Goal: Task Accomplishment & Management: Complete application form

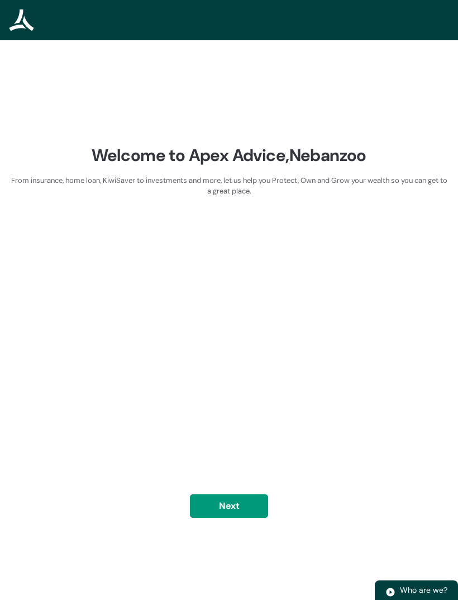
click at [238, 509] on div "Welcome to Apex Advice, Nebanzoo From insurance, home loan, KiwiSaver to invest…" at bounding box center [229, 340] width 441 height 391
click at [231, 518] on button "Next" at bounding box center [229, 505] width 78 height 23
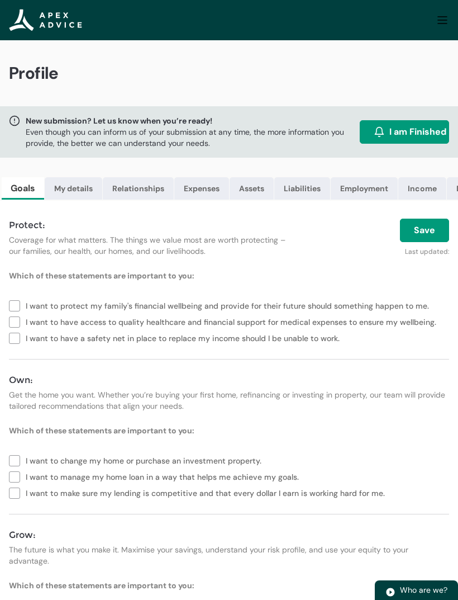
scroll to position [22, 0]
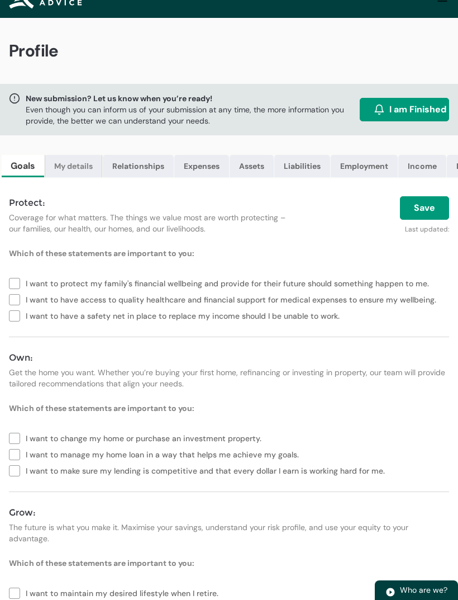
click at [75, 167] on link "My details" at bounding box center [74, 166] width 58 height 22
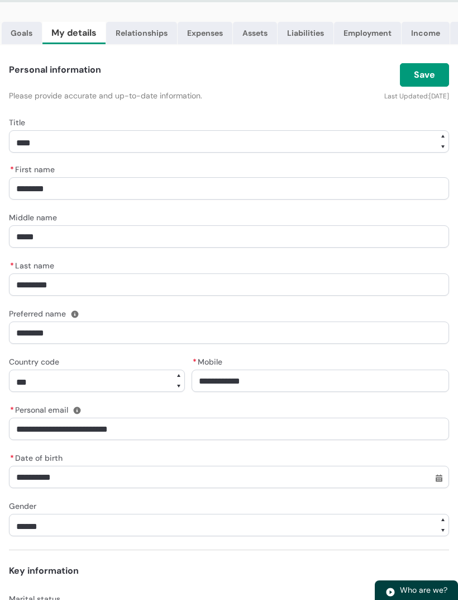
scroll to position [0, 0]
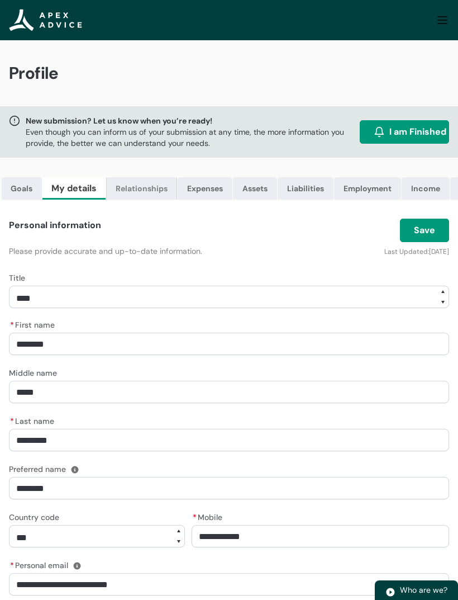
click at [144, 184] on link "Relationships" at bounding box center [141, 188] width 71 height 22
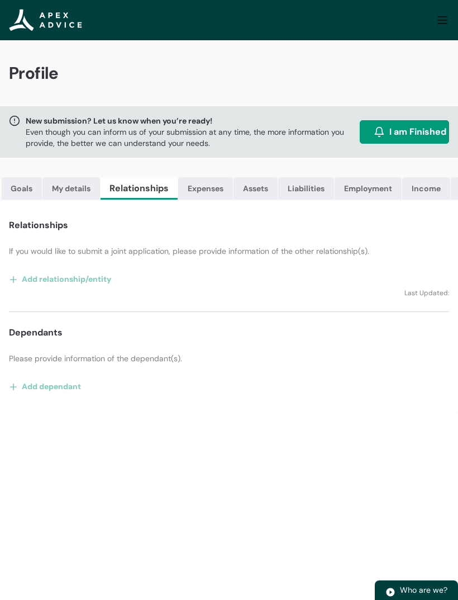
click at [59, 278] on button "Add relationship/entity" at bounding box center [60, 279] width 103 height 18
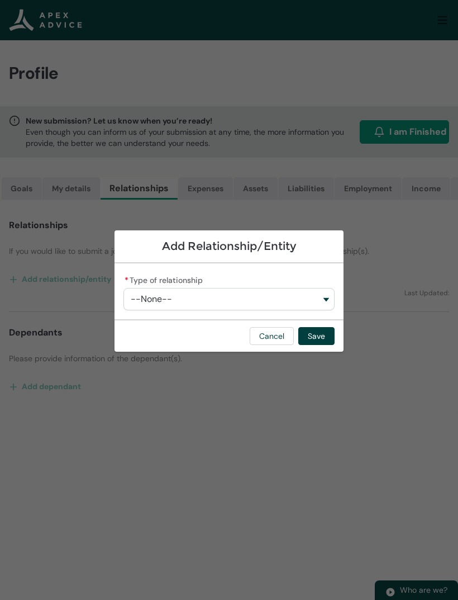
click at [329, 304] on button "--None--" at bounding box center [229, 299] width 211 height 22
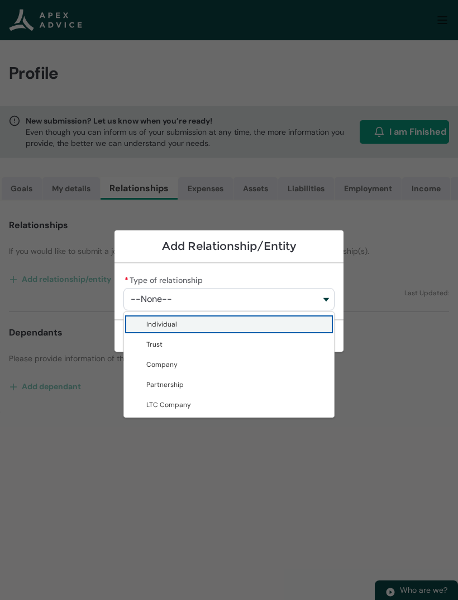
click at [221, 325] on span "Individual" at bounding box center [236, 324] width 181 height 11
type lightning-combobox "Individual"
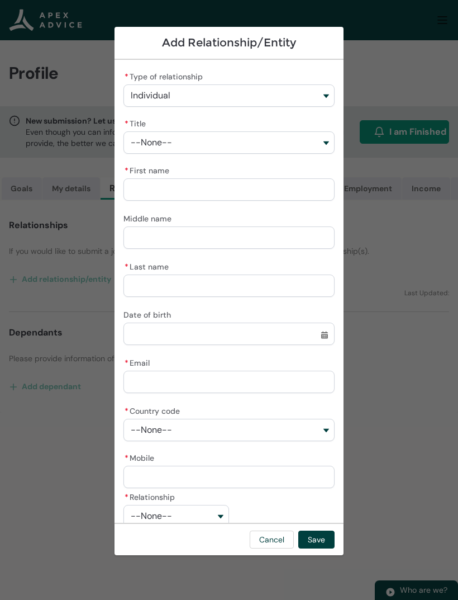
click at [194, 191] on input "* First name" at bounding box center [229, 189] width 211 height 22
type lightning-primitive-input-simple "B"
type input "*"
type lightning-primitive-input-simple "Br"
type input "**"
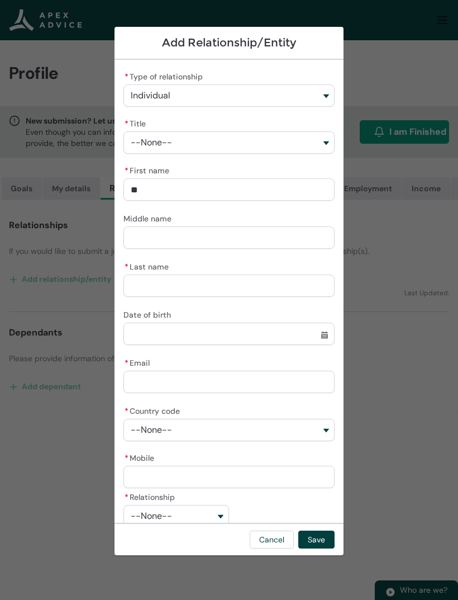
type lightning-primitive-input-simple "Bre"
type input "***"
type lightning-primitive-input-simple "Bren"
type input "****"
type lightning-primitive-input-simple "[PERSON_NAME]"
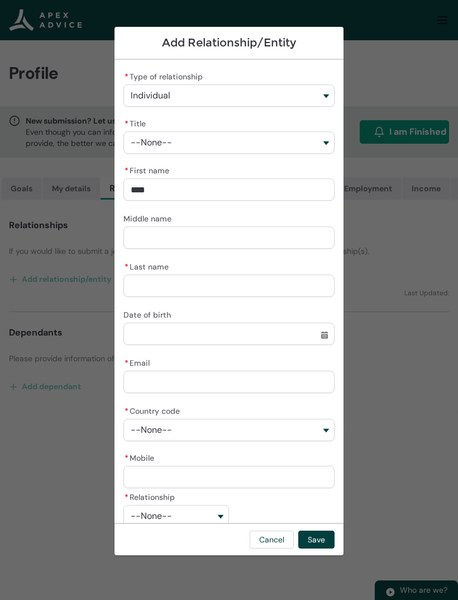
type input "*****"
click at [185, 238] on input "Middle name" at bounding box center [229, 237] width 211 height 22
type lightning-primitive-input-simple "C"
type input "*"
type lightning-primitive-input-simple "Ch"
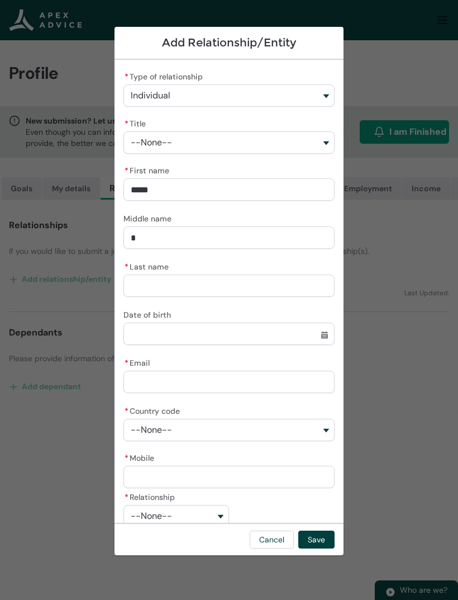
type input "**"
type lightning-primitive-input-simple "Cha"
type input "***"
type lightning-primitive-input-simple "Char"
type input "****"
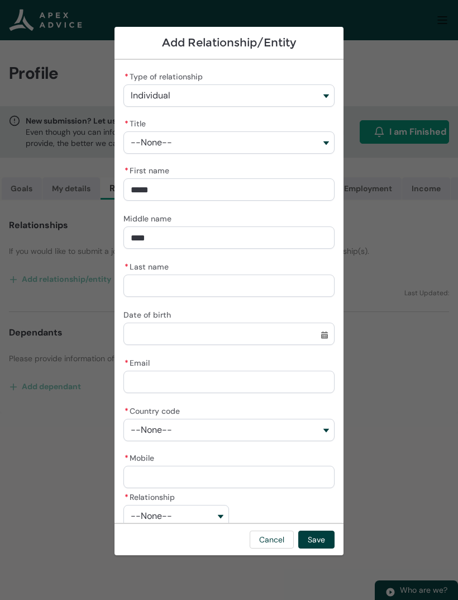
type lightning-primitive-input-simple "Charl"
type input "*****"
type lightning-primitive-input-simple "[PERSON_NAME]"
type input "******"
type lightning-primitive-input-simple "[PERSON_NAME]"
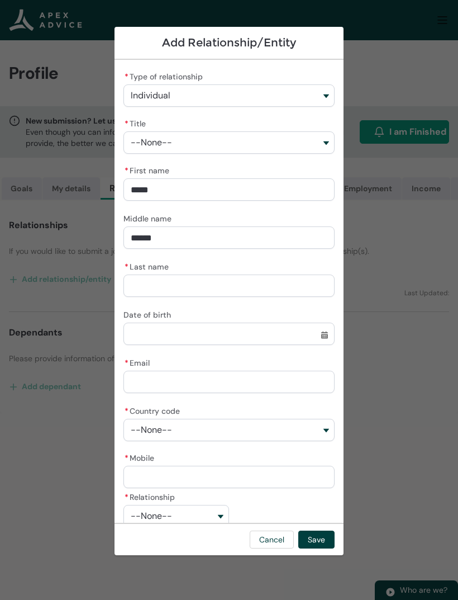
type input "*******"
click at [182, 283] on input "* Last name" at bounding box center [229, 286] width 211 height 22
type lightning-primitive-input-simple "Wycherley"
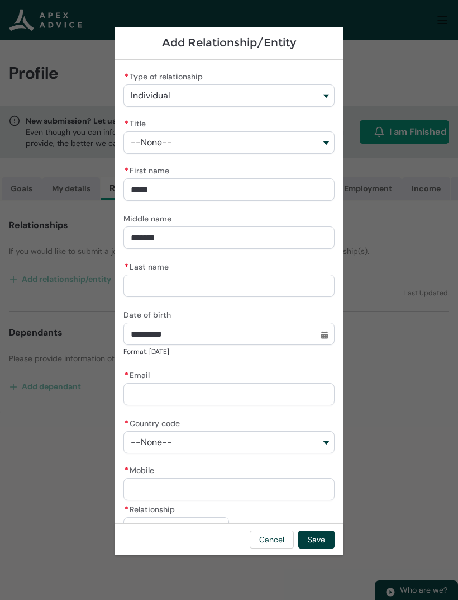
type input "**********"
type lightning-datepicker "[DATE]"
type lightning-input "[DATE]"
click at [248, 386] on input "* Email" at bounding box center [229, 394] width 211 height 22
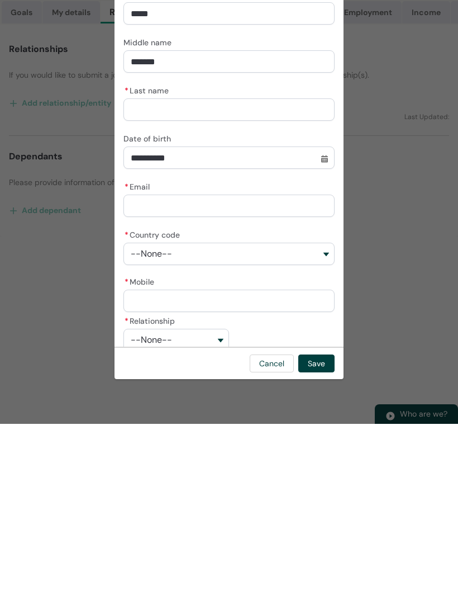
type lightning-primitive-input-simple "[EMAIL_ADDRESS][DOMAIN_NAME]"
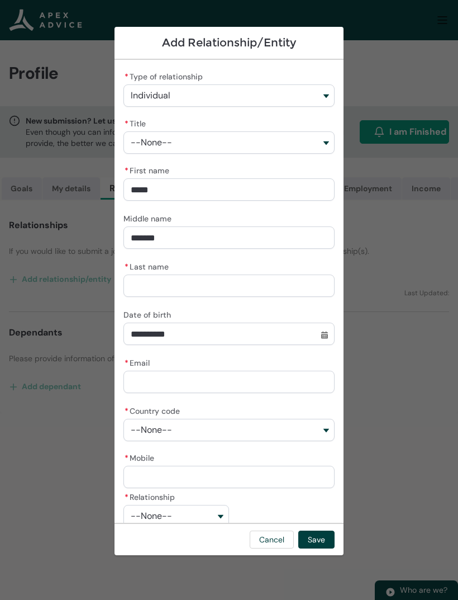
click at [318, 421] on button "--None--" at bounding box center [229, 430] width 211 height 22
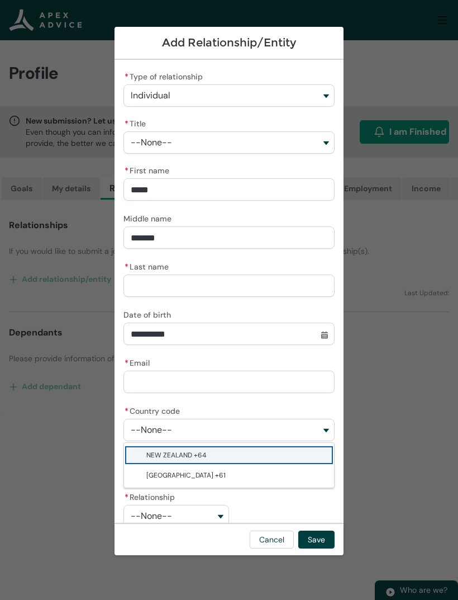
click at [234, 456] on span "NEW ZEALAND +64" at bounding box center [236, 455] width 181 height 11
type lightning-combobox "NEW ZEALAND +64"
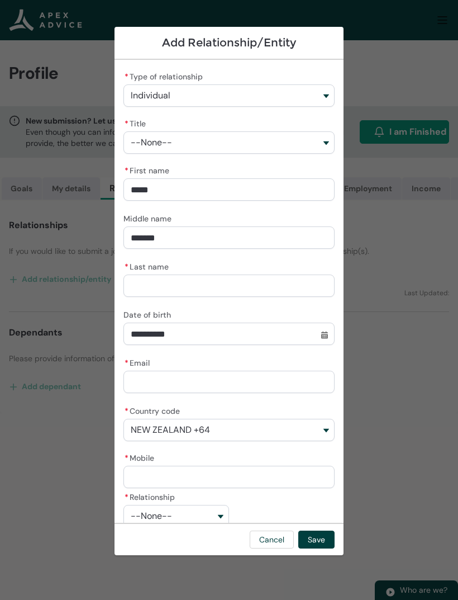
click at [264, 467] on input "* Mobile" at bounding box center [229, 477] width 211 height 22
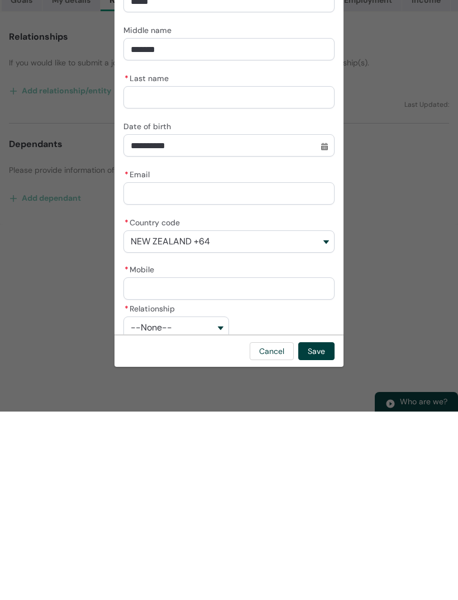
type lightning-primitive-input-simple "2"
type input "*"
type lightning-primitive-input-simple "21"
type input "**"
type lightning-primitive-input-simple "210"
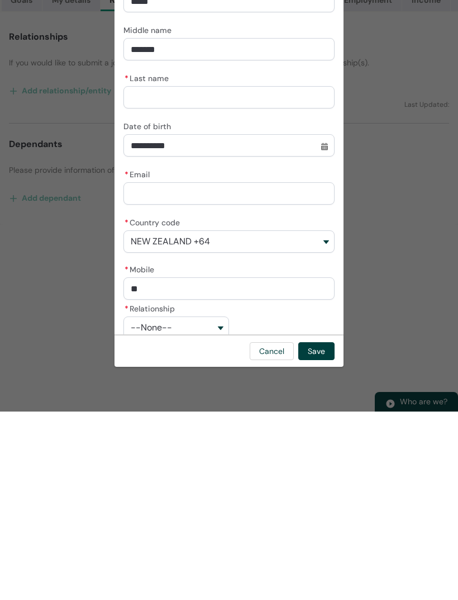
type input "***"
type lightning-primitive-input-simple "2103"
type input "****"
type lightning-primitive-input-simple "21036"
type input "*****"
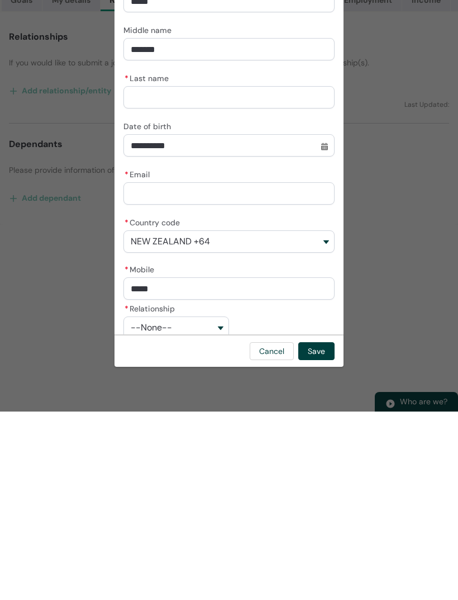
type lightning-primitive-input-simple "210367"
type input "******"
type lightning-primitive-input-simple "2103670"
type input "*******"
type lightning-primitive-input-simple "21036707"
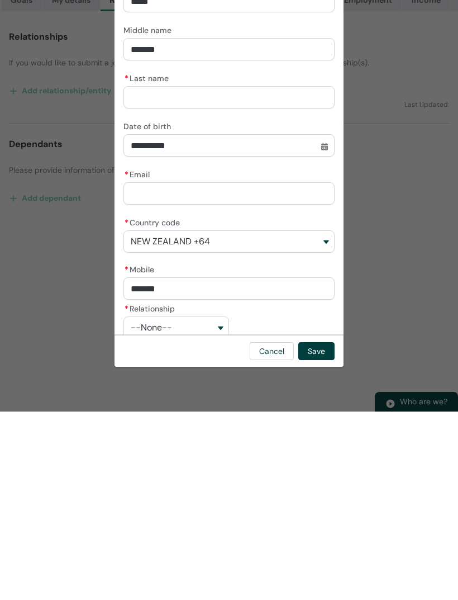
type input "********"
type lightning-primitive-input-simple "210367074"
type input "*********"
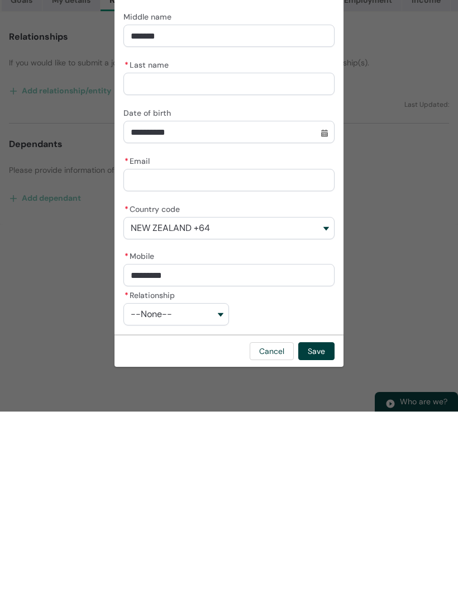
scroll to position [13, 0]
click at [225, 491] on button "--None--" at bounding box center [177, 502] width 106 height 22
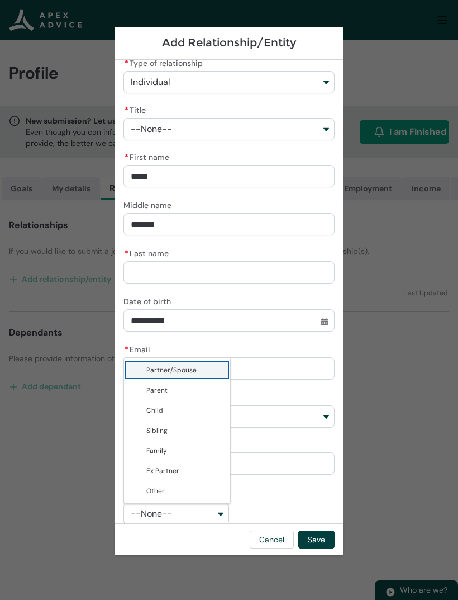
click at [203, 370] on span "Partner/Spouse" at bounding box center [184, 370] width 77 height 11
type lightning-combobox "Partner"
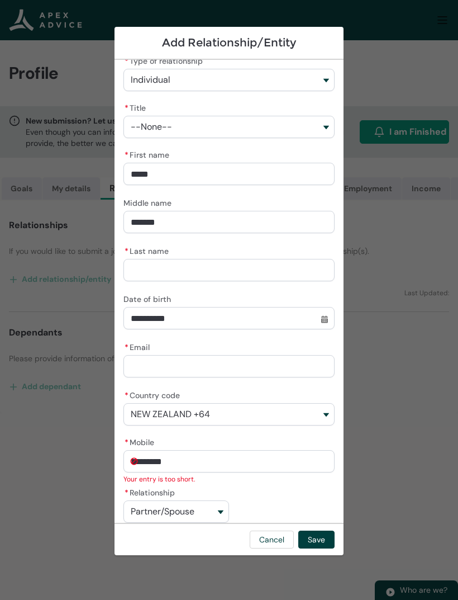
click at [201, 459] on input "*********" at bounding box center [229, 461] width 211 height 22
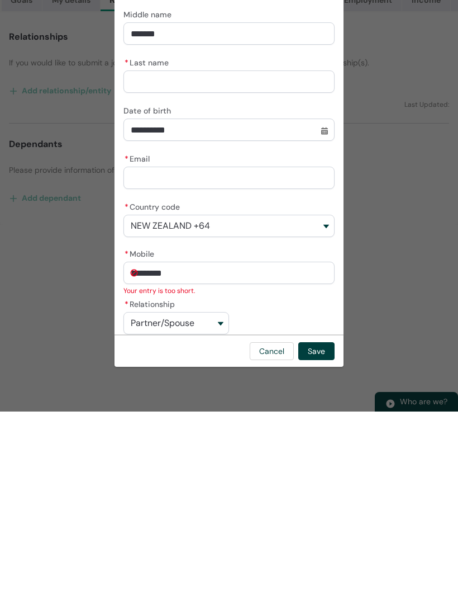
type lightning-primitive-input-simple "21036707"
type input "********"
type lightning-primitive-input-simple "2103670"
type input "*******"
type lightning-primitive-input-simple "210367"
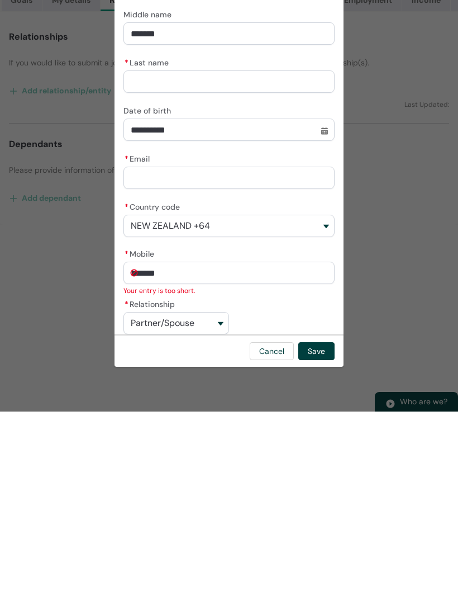
type input "******"
type lightning-primitive-input-simple "21036"
type input "*****"
type lightning-primitive-input-simple "2103"
type input "****"
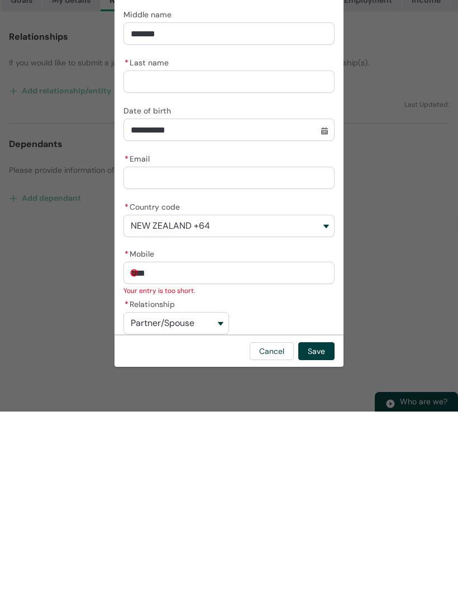
type lightning-primitive-input-simple "210"
type input "***"
type lightning-primitive-input-simple "21"
type input "**"
type lightning-primitive-input-simple "2"
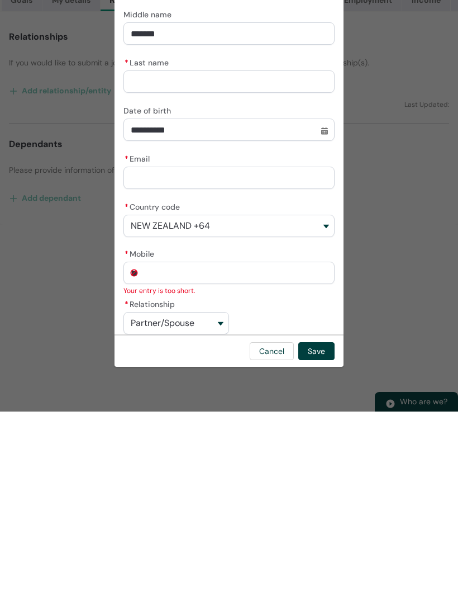
type input "*"
type lightning-primitive-input-simple "0"
type input "*"
type lightning-primitive-input-simple "02"
type input "**"
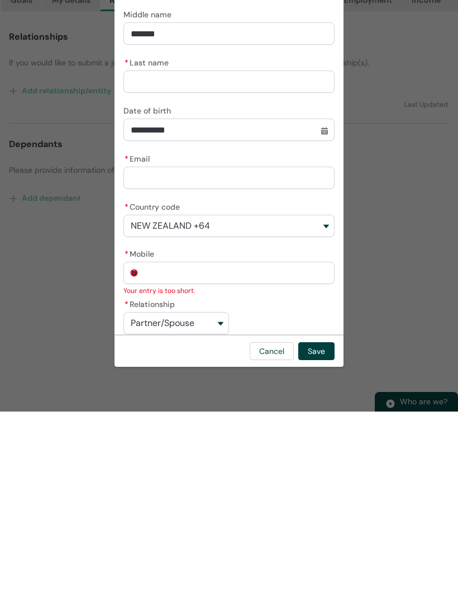
type lightning-primitive-input-simple "021"
type input "***"
type lightning-primitive-input-simple "0210"
type input "****"
type lightning-primitive-input-simple "02103"
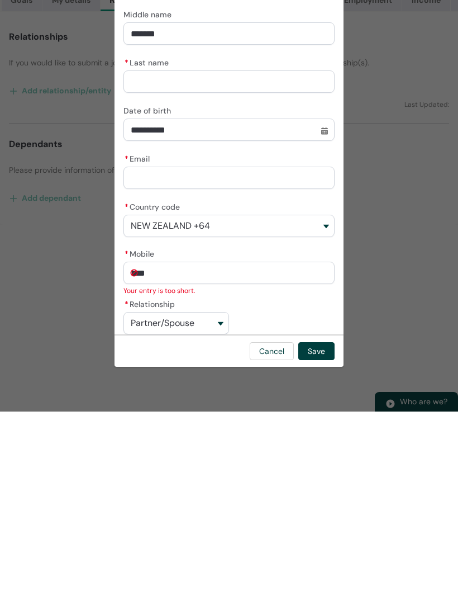
type input "*****"
type lightning-primitive-input-simple "021036"
type input "******"
type lightning-primitive-input-simple "0210367"
type input "*******"
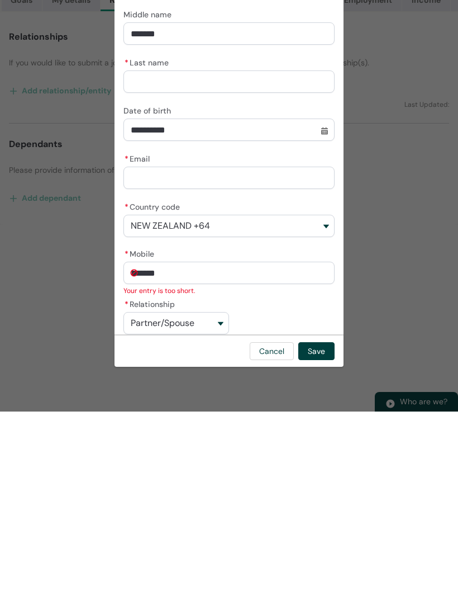
type lightning-primitive-input-simple "02103670"
type input "********"
type lightning-primitive-input-simple "021036707"
type input "*********"
type lightning-primitive-input-simple "0210367074"
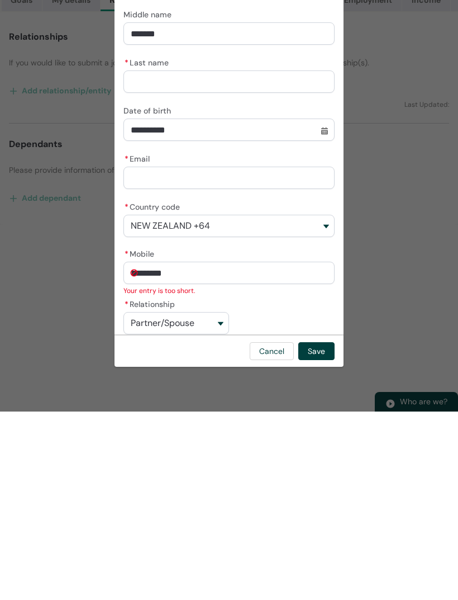
type input "**********"
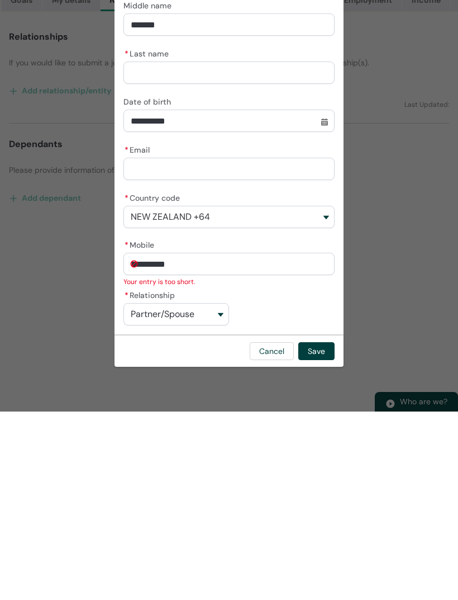
click at [322, 531] on button "Save" at bounding box center [317, 540] width 36 height 18
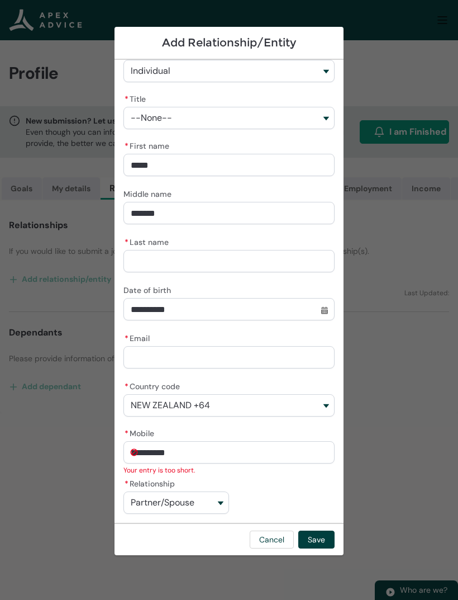
scroll to position [13, 0]
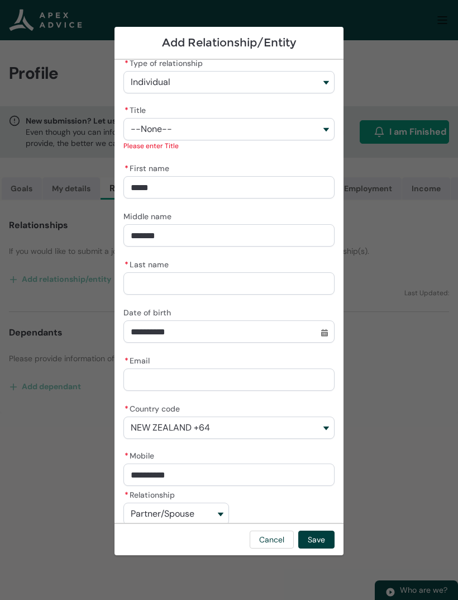
click at [325, 134] on button "--None--" at bounding box center [229, 129] width 211 height 22
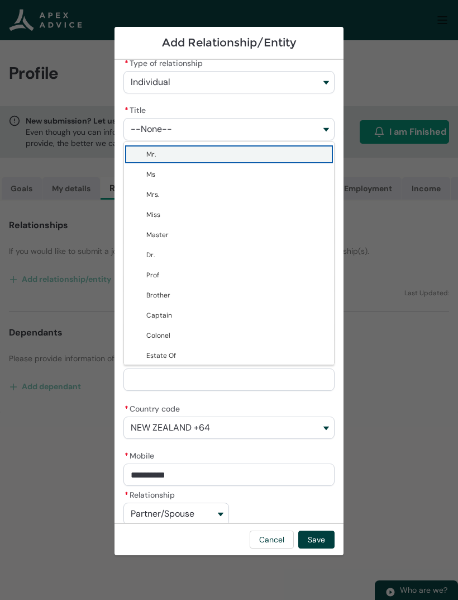
click at [186, 154] on span "Mr." at bounding box center [236, 154] width 181 height 11
type lightning-combobox "Mr."
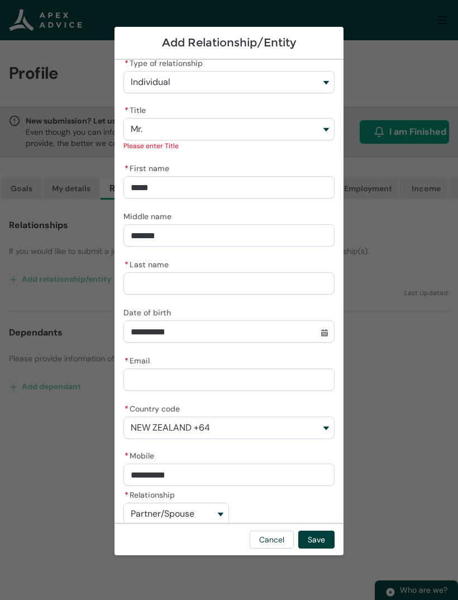
click at [319, 538] on button "Save" at bounding box center [317, 540] width 36 height 18
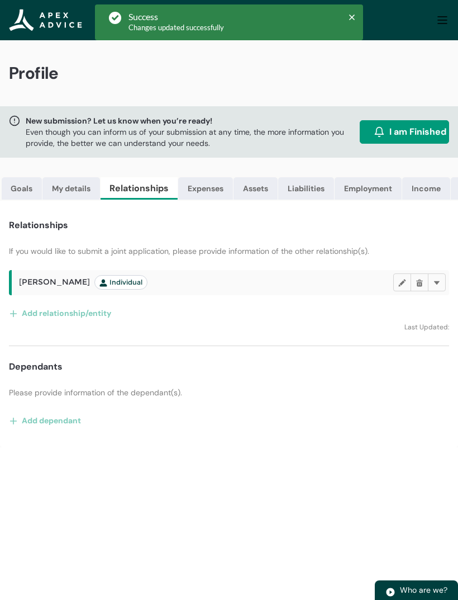
click at [64, 423] on button "Add dependant" at bounding box center [45, 421] width 73 height 18
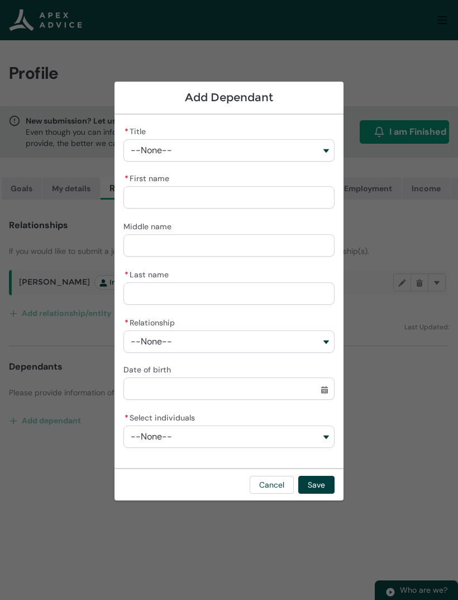
click at [320, 153] on button "--None--" at bounding box center [229, 150] width 211 height 22
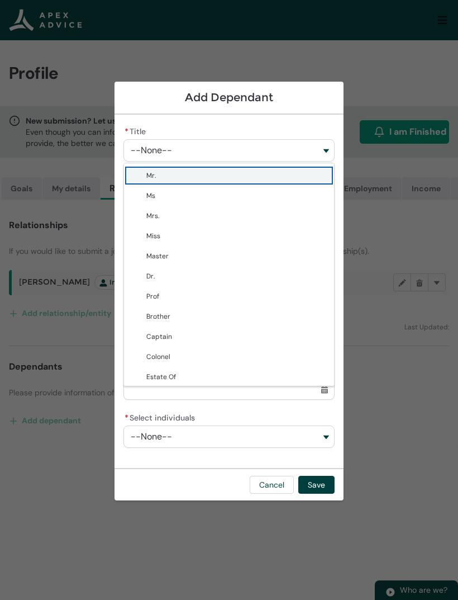
click at [167, 256] on span "Master" at bounding box center [157, 256] width 22 height 9
type lightning-combobox "Master"
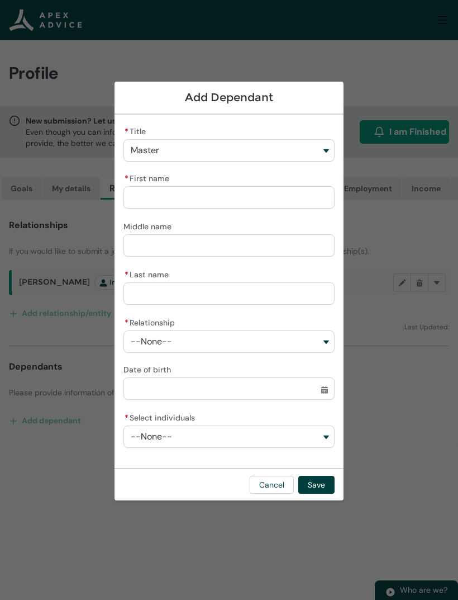
click at [214, 203] on input "* First name" at bounding box center [229, 197] width 211 height 22
type lightning-primitive-input-simple "J"
type input "*"
type lightning-primitive-input-simple "Jo"
type input "**"
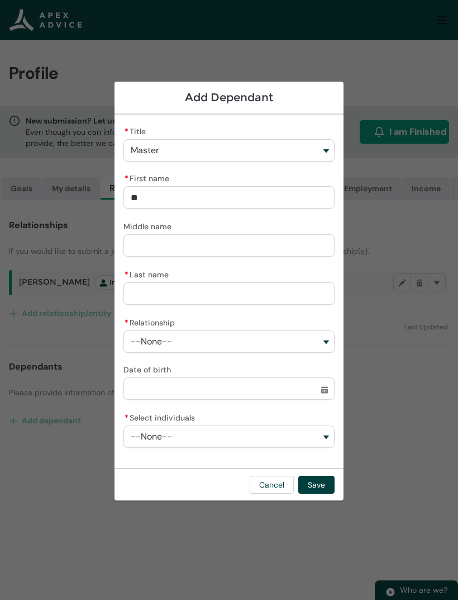
type lightning-primitive-input-simple "[PERSON_NAME]"
type input "***"
type lightning-primitive-input-simple "[PERSON_NAME]"
type input "****"
type lightning-primitive-input-simple "[PERSON_NAME]"
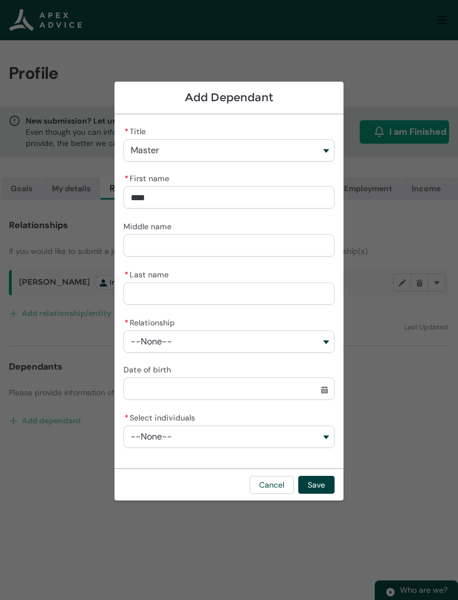
type input "*****"
type lightning-primitive-input-simple "[PERSON_NAME]"
type input "******"
click at [188, 289] on input "* Last name" at bounding box center [229, 293] width 211 height 22
type lightning-primitive-input-simple "W"
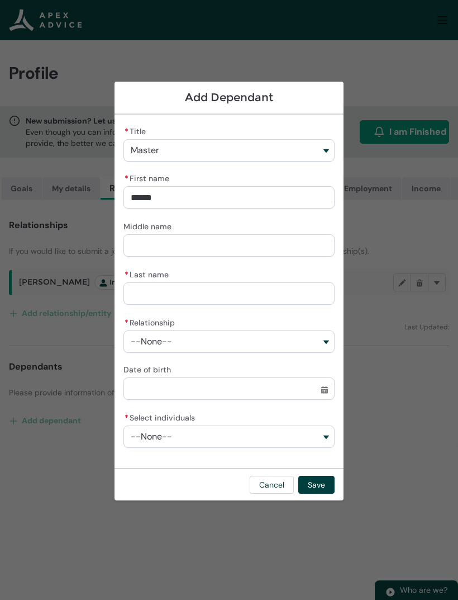
type input "*"
type lightning-primitive-input-simple "Wycherley"
click at [317, 338] on button "--None--" at bounding box center [229, 341] width 211 height 22
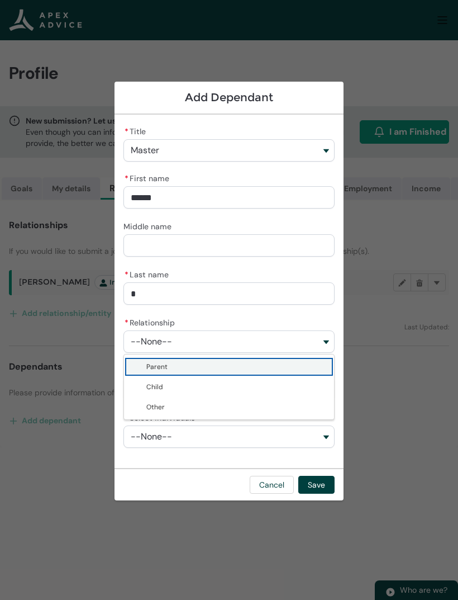
click at [175, 386] on span "Child" at bounding box center [236, 386] width 181 height 11
type lightning-combobox "Child"
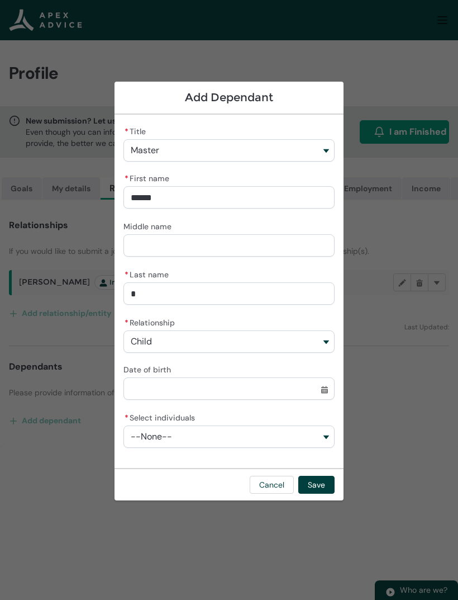
click at [277, 387] on input "Date of birth" at bounding box center [229, 388] width 211 height 22
select select "****"
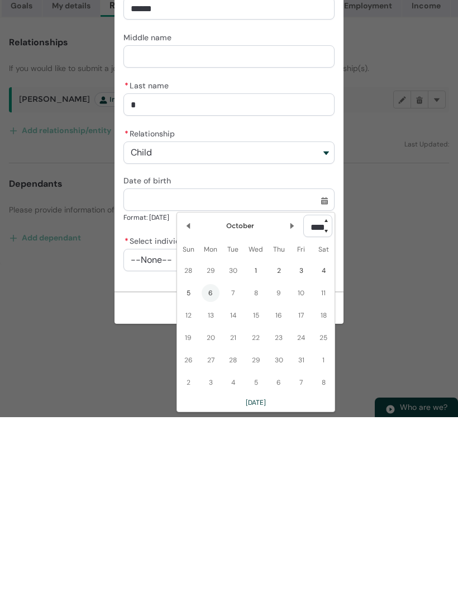
click at [154, 432] on button "--None--" at bounding box center [229, 443] width 211 height 22
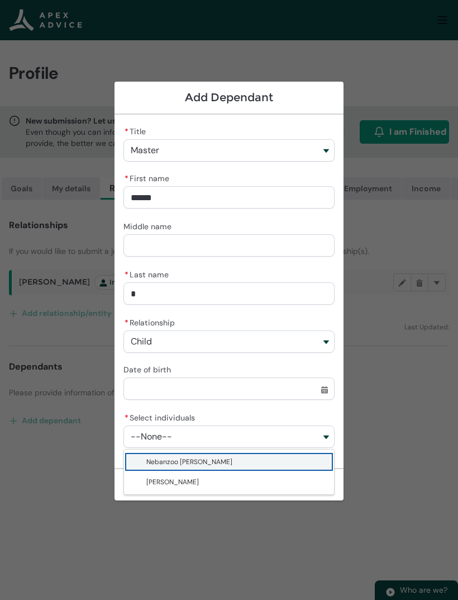
click at [264, 435] on button "--None--" at bounding box center [229, 436] width 211 height 22
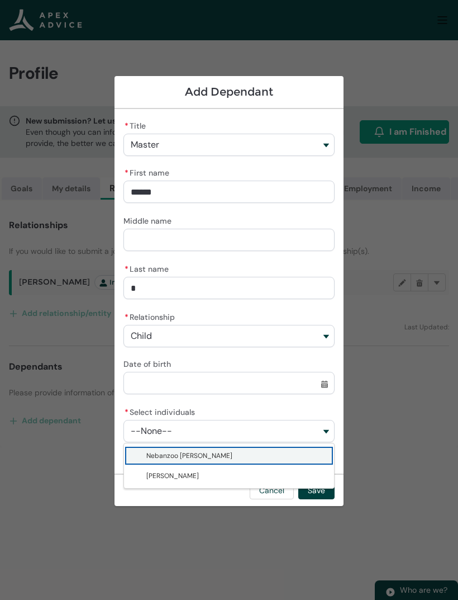
click at [323, 432] on button "--None--" at bounding box center [229, 431] width 211 height 22
click at [292, 454] on span "Nebanzoo [PERSON_NAME]" at bounding box center [236, 455] width 181 height 11
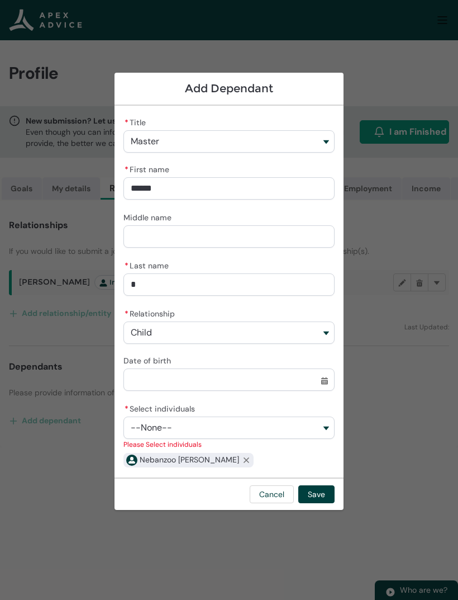
click at [323, 425] on button "--None--" at bounding box center [229, 428] width 211 height 22
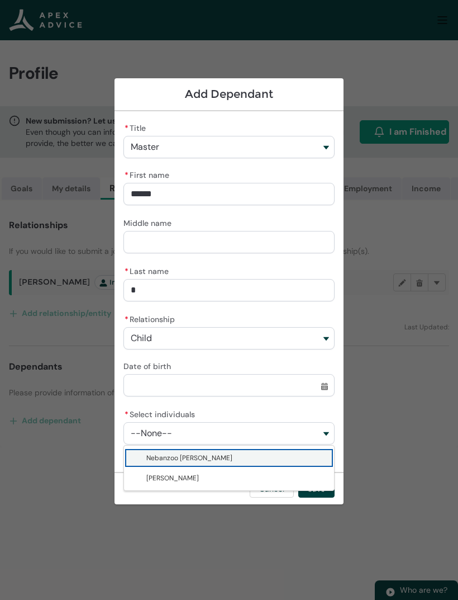
click at [257, 475] on span "[PERSON_NAME]" at bounding box center [236, 477] width 181 height 11
type lightning-combobox "001Q900000OFLg9IAH"
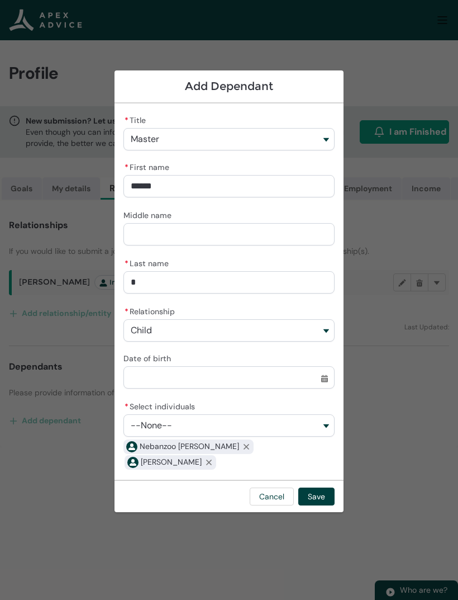
click at [322, 494] on button "Save" at bounding box center [317, 497] width 36 height 18
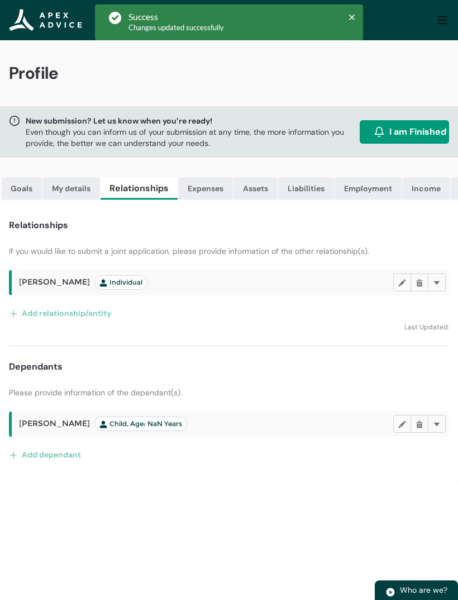
click at [62, 458] on button "Add dependant" at bounding box center [45, 455] width 73 height 18
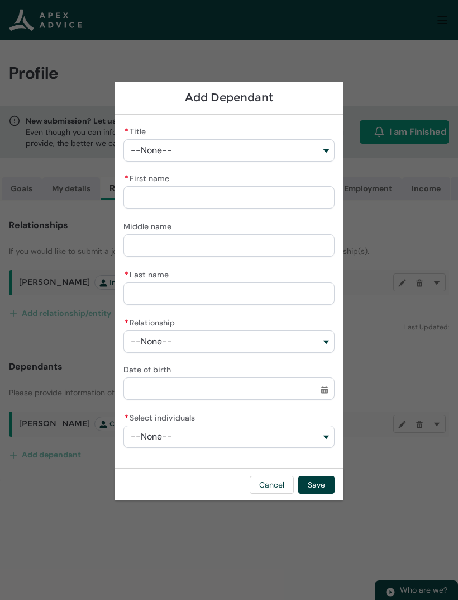
click at [197, 204] on input "* First name" at bounding box center [229, 197] width 211 height 22
type lightning-primitive-input-simple "M"
type input "*"
type lightning-primitive-input-simple "Mi"
type input "**"
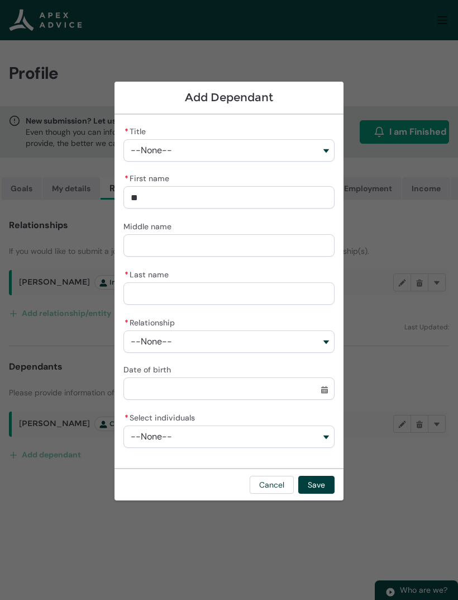
type lightning-primitive-input-simple "Mie"
type input "***"
type lightning-primitive-input-simple "Miek"
type input "****"
type lightning-primitive-input-simple "[PERSON_NAME]"
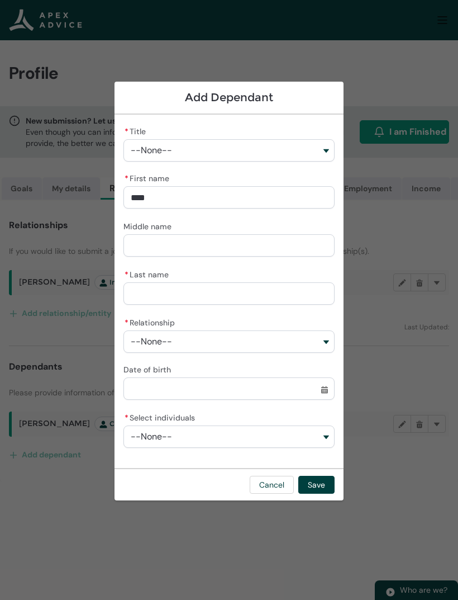
type input "*****"
click at [240, 248] on input "Middle name" at bounding box center [229, 245] width 211 height 22
click at [227, 301] on input "* Last name" at bounding box center [229, 293] width 211 height 22
type lightning-primitive-input-simple "Wycherley"
click at [319, 156] on button "--None--" at bounding box center [229, 150] width 211 height 22
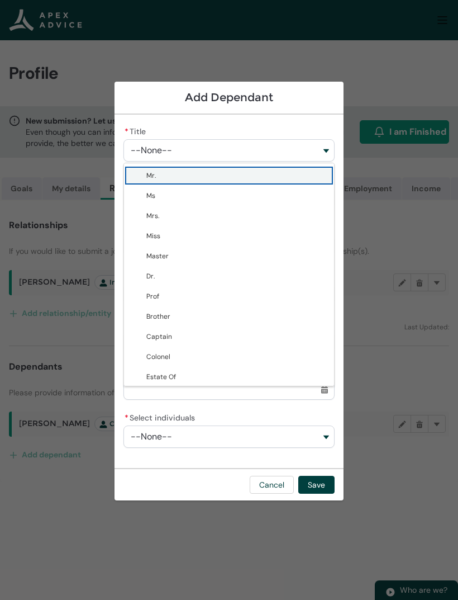
click at [158, 236] on span "Miss" at bounding box center [153, 235] width 14 height 9
type lightning-combobox "Miss"
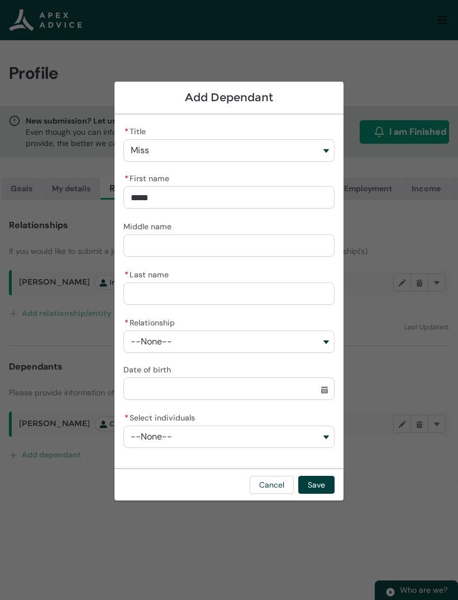
click at [320, 340] on button "--None--" at bounding box center [229, 341] width 211 height 22
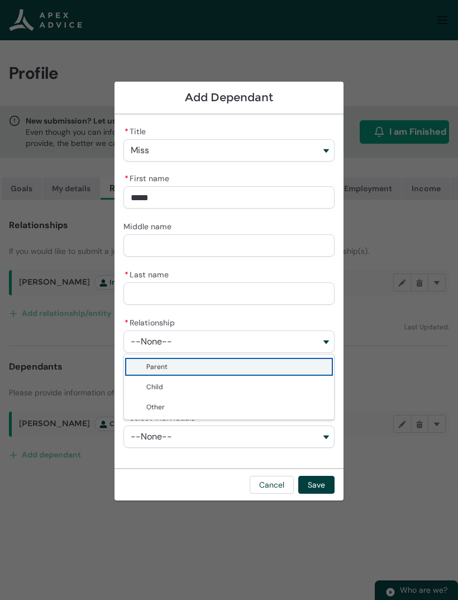
click at [181, 385] on span "Child" at bounding box center [236, 386] width 181 height 11
type lightning-combobox "Child"
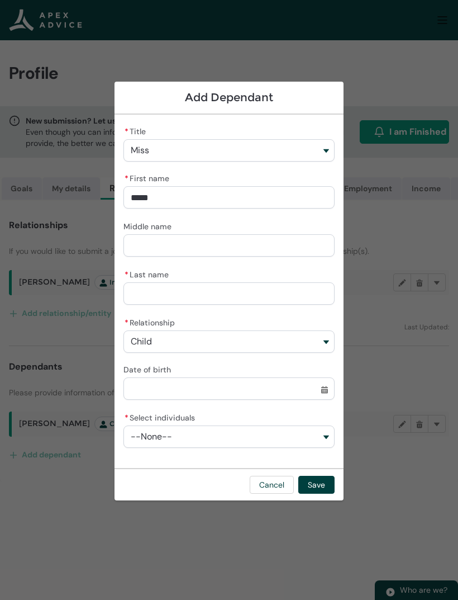
click at [323, 437] on button "--None--" at bounding box center [229, 436] width 211 height 22
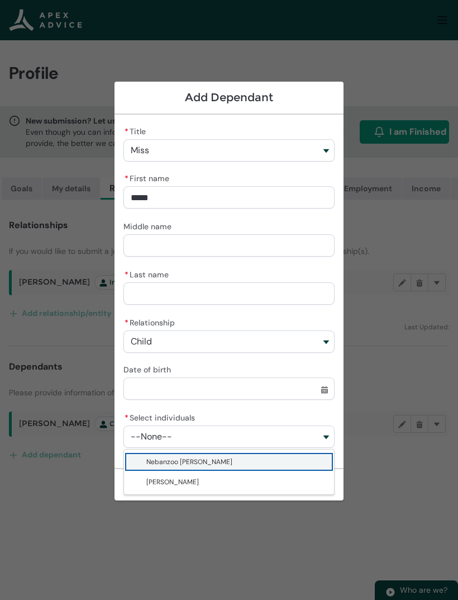
click at [248, 458] on span "Nebanzoo [PERSON_NAME]" at bounding box center [236, 461] width 181 height 11
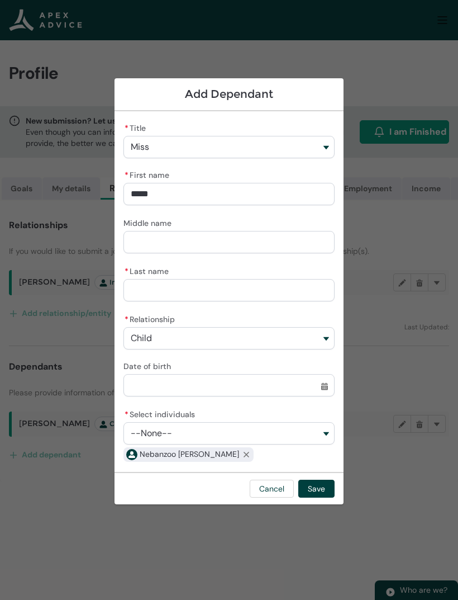
click at [324, 432] on button "--None--" at bounding box center [229, 433] width 211 height 22
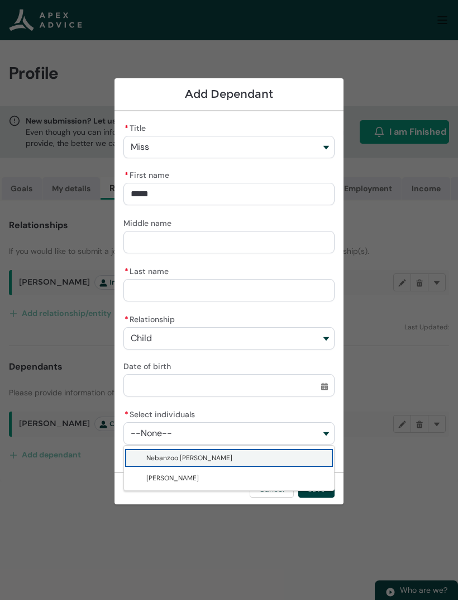
click at [250, 479] on span "[PERSON_NAME]" at bounding box center [236, 477] width 181 height 11
type lightning-combobox "001Q900000OFLg9IAH"
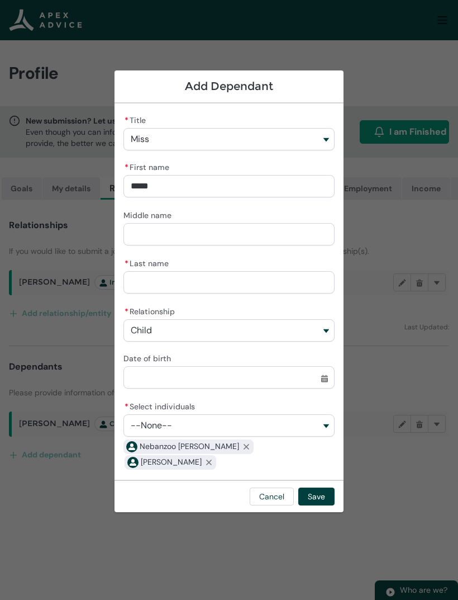
click at [319, 497] on button "Save" at bounding box center [317, 497] width 36 height 18
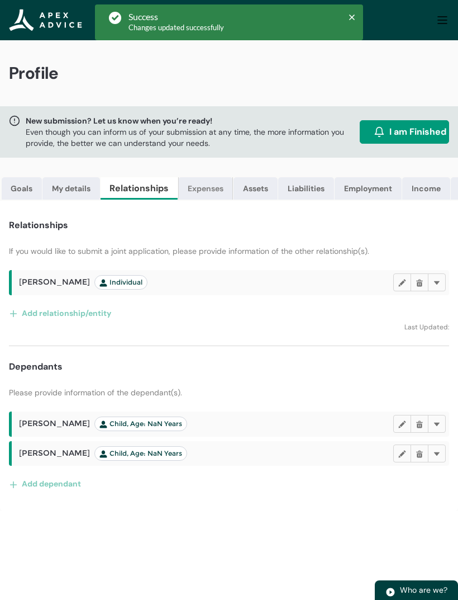
click at [202, 195] on link "Expenses" at bounding box center [205, 188] width 55 height 22
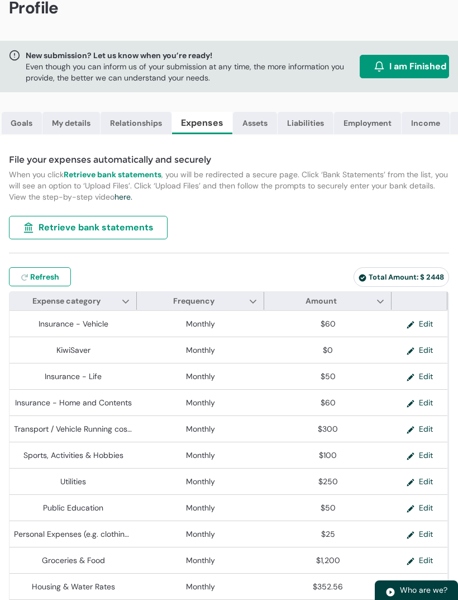
scroll to position [69, 0]
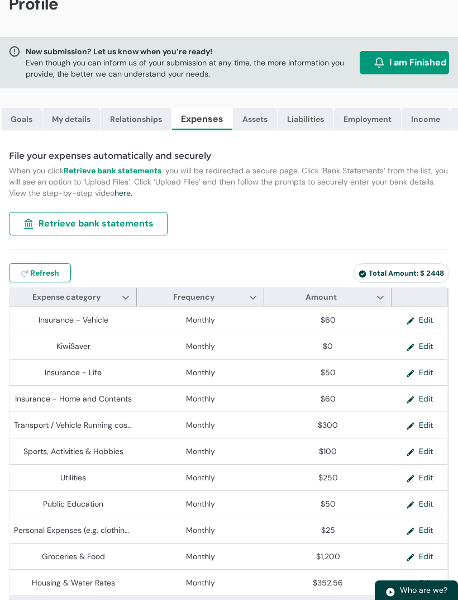
click at [46, 227] on span "Retrieve bank statements" at bounding box center [96, 223] width 115 height 13
click at [119, 225] on span "Retrieve bank statements" at bounding box center [96, 223] width 115 height 13
click at [84, 224] on span "Retrieve bank statements" at bounding box center [96, 223] width 115 height 13
click at [55, 272] on span "Refresh" at bounding box center [44, 272] width 29 height 11
click at [131, 218] on span "Retrieve bank statements" at bounding box center [96, 223] width 115 height 13
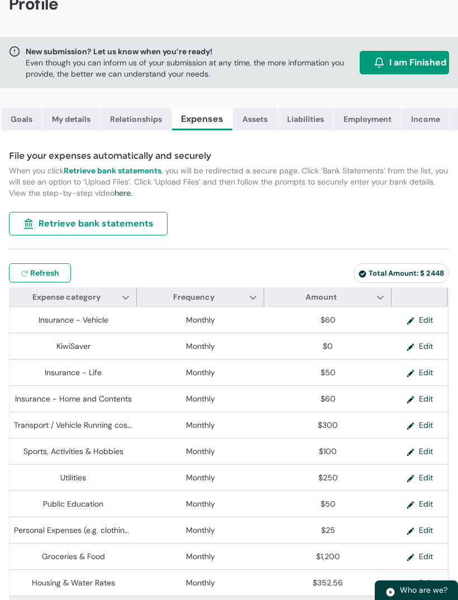
click at [116, 229] on span "Retrieve bank statements" at bounding box center [96, 223] width 115 height 13
click at [40, 229] on span "Retrieve bank statements" at bounding box center [96, 223] width 115 height 13
click at [100, 224] on span "Retrieve bank statements" at bounding box center [96, 223] width 115 height 13
click at [140, 174] on strong "Retrieve bank statements" at bounding box center [113, 171] width 98 height 10
click at [147, 168] on strong "Retrieve bank statements" at bounding box center [113, 171] width 98 height 10
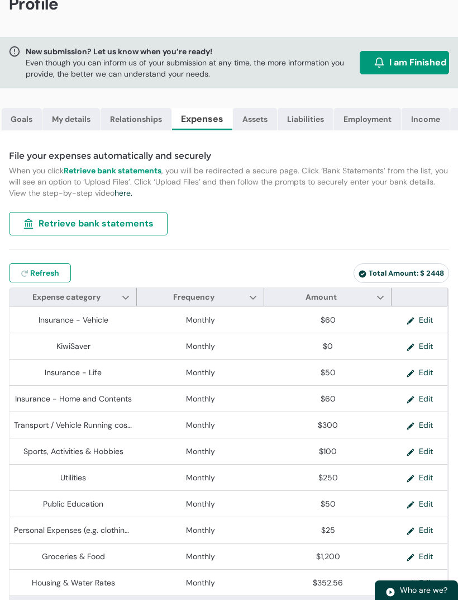
click at [149, 226] on span "Retrieve bank statements" at bounding box center [96, 223] width 115 height 13
click at [257, 125] on link "Assets" at bounding box center [255, 119] width 44 height 22
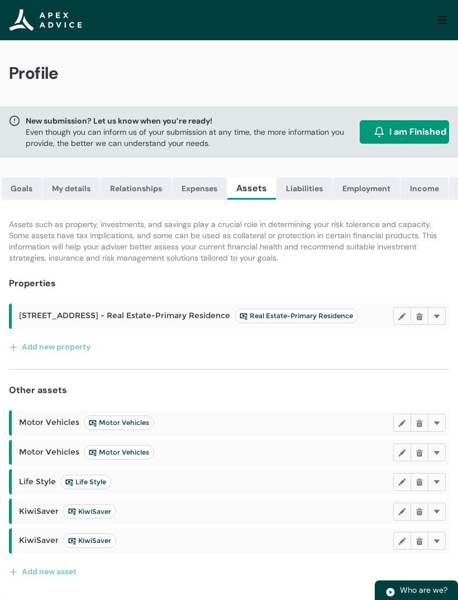
scroll to position [0, 0]
click at [60, 419] on span "Motor Vehicles Motor Vehicles" at bounding box center [86, 422] width 135 height 15
click at [134, 422] on span "Motor Vehicles" at bounding box center [119, 422] width 60 height 9
click at [304, 197] on link "Liabilities" at bounding box center [305, 188] width 56 height 22
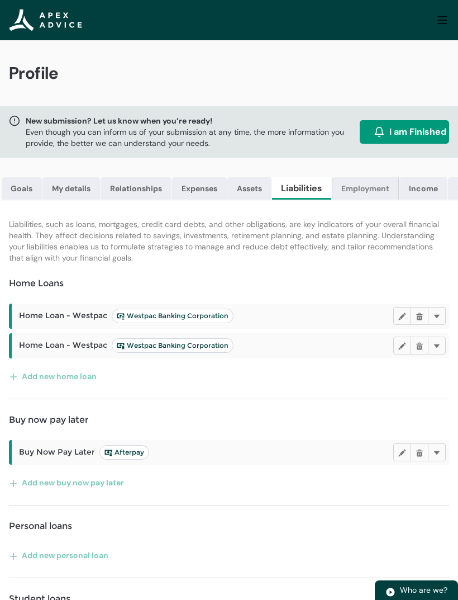
click at [368, 190] on link "Employment" at bounding box center [365, 188] width 67 height 22
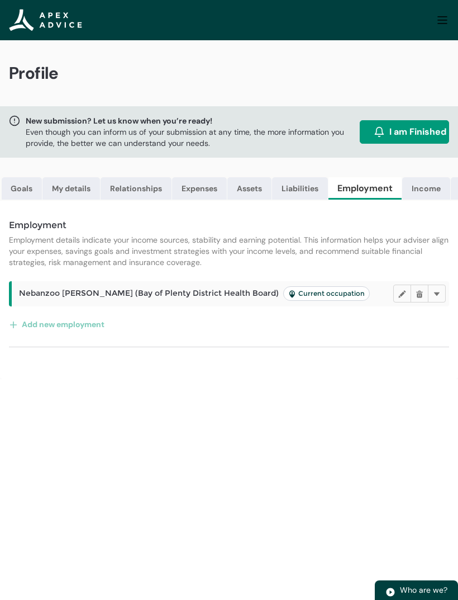
click at [86, 327] on button "Add new employment" at bounding box center [57, 324] width 96 height 18
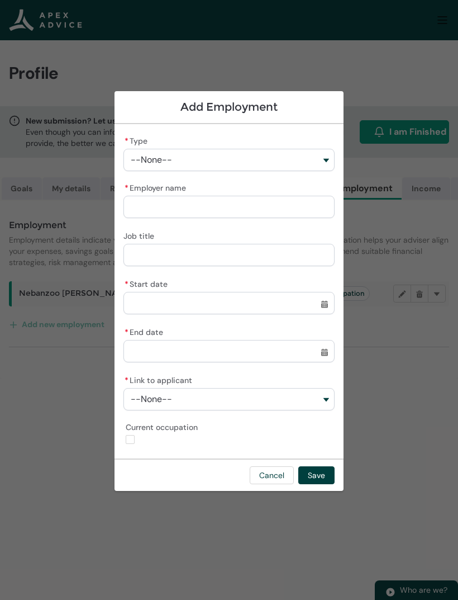
click at [277, 476] on button "Cancel" at bounding box center [272, 475] width 44 height 18
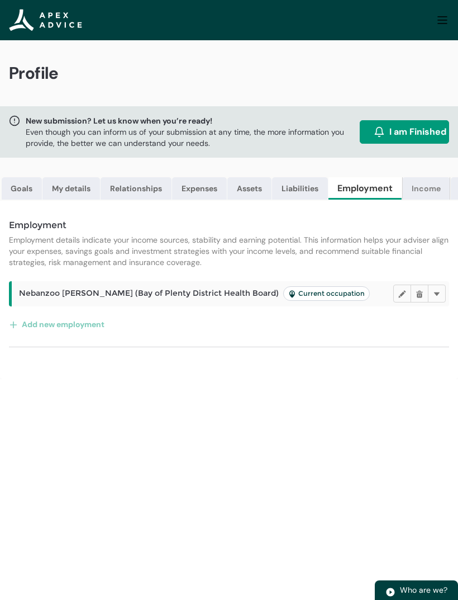
click at [429, 198] on link "Income" at bounding box center [427, 188] width 48 height 22
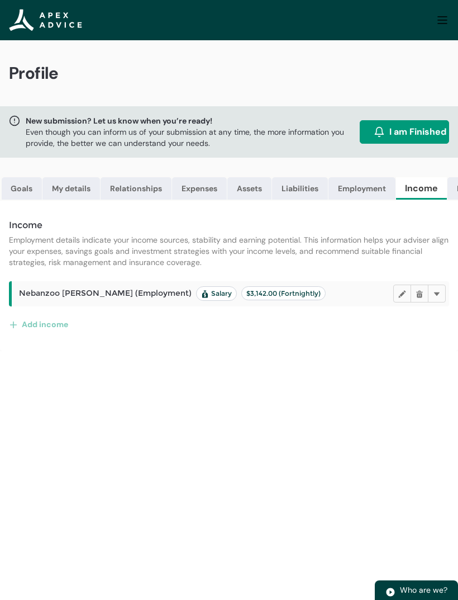
click at [275, 295] on span "$3,142.00 (Fortnightly)" at bounding box center [284, 293] width 74 height 8
click at [253, 297] on span "$3,142.00 (Fortnightly)" at bounding box center [284, 293] width 74 height 8
click at [201, 195] on link "Expenses" at bounding box center [199, 188] width 55 height 22
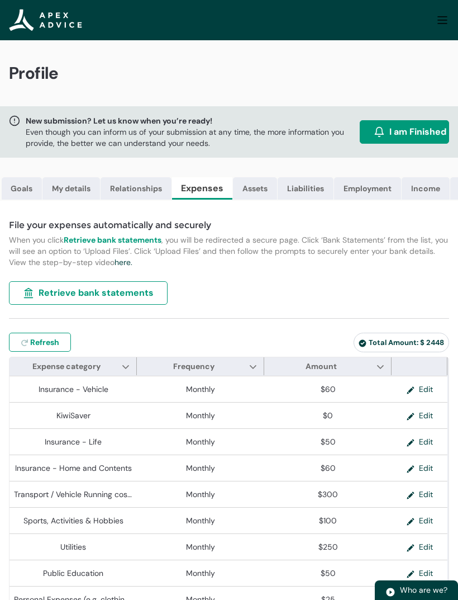
click at [120, 295] on span "Retrieve bank statements" at bounding box center [96, 292] width 115 height 13
click at [106, 304] on button "Retrieve bank statements" at bounding box center [88, 292] width 159 height 23
click at [87, 296] on span "Retrieve bank statements" at bounding box center [96, 292] width 115 height 13
click at [84, 297] on span "Retrieve bank statements" at bounding box center [96, 292] width 115 height 13
click at [97, 298] on span "Retrieve bank statements" at bounding box center [96, 292] width 115 height 13
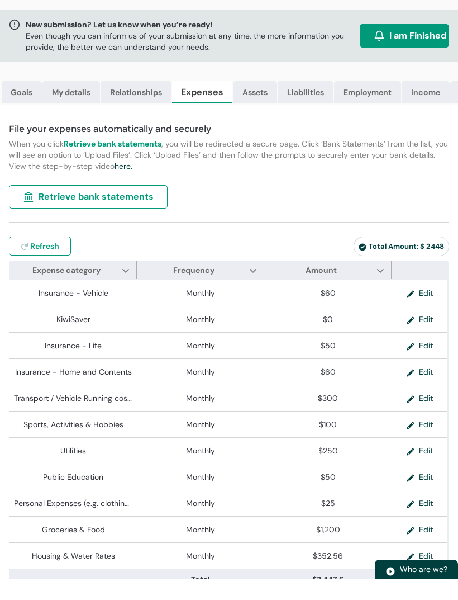
scroll to position [69, 0]
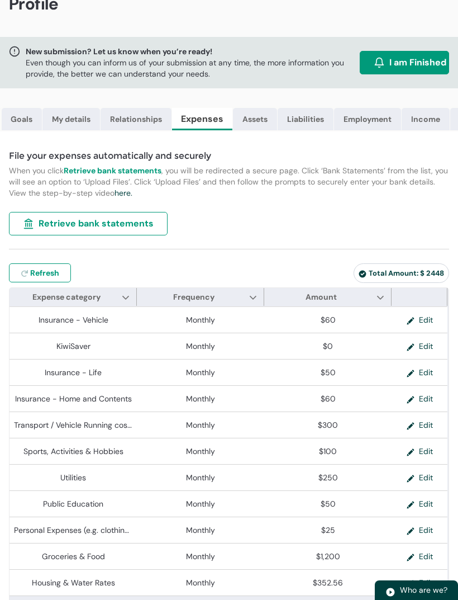
click at [103, 225] on span "Retrieve bank statements" at bounding box center [96, 223] width 115 height 13
click at [90, 229] on span "Retrieve bank statements" at bounding box center [96, 223] width 115 height 13
click at [95, 235] on button "Retrieve bank statements" at bounding box center [88, 223] width 159 height 23
click at [102, 233] on button "Retrieve bank statements" at bounding box center [88, 223] width 159 height 23
click at [111, 232] on button "Retrieve bank statements" at bounding box center [88, 223] width 159 height 23
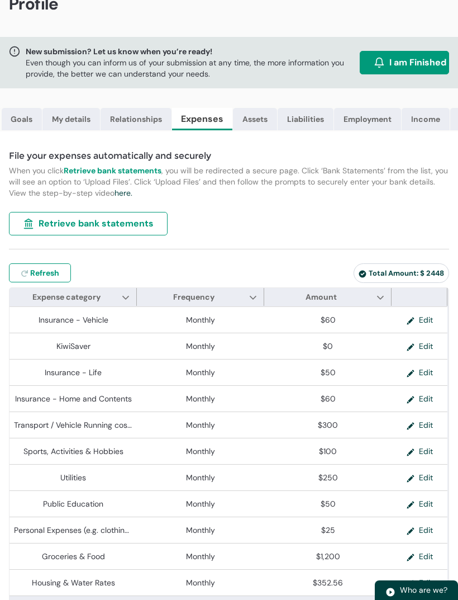
click at [130, 170] on strong "Retrieve bank statements" at bounding box center [113, 171] width 98 height 10
click at [111, 222] on span "Retrieve bank statements" at bounding box center [96, 223] width 115 height 13
click at [98, 231] on button "Retrieve bank statements" at bounding box center [88, 223] width 159 height 23
click at [108, 225] on span "Retrieve bank statements" at bounding box center [96, 223] width 115 height 13
click at [126, 226] on span "Retrieve bank statements" at bounding box center [96, 223] width 115 height 13
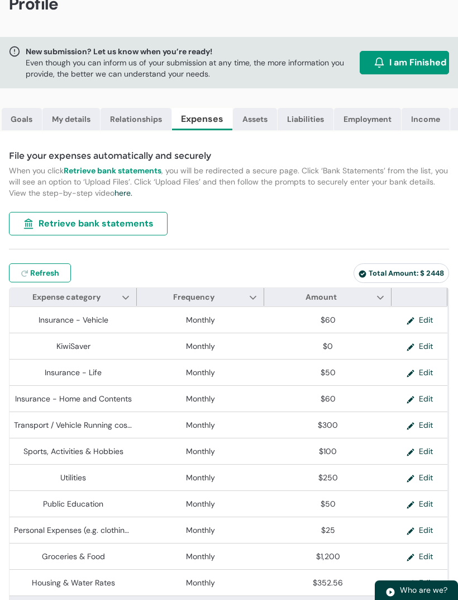
click at [125, 229] on span "Retrieve bank statements" at bounding box center [96, 223] width 115 height 13
click at [126, 228] on span "Retrieve bank statements" at bounding box center [96, 223] width 115 height 13
click at [415, 65] on span "I am Finished" at bounding box center [418, 62] width 57 height 13
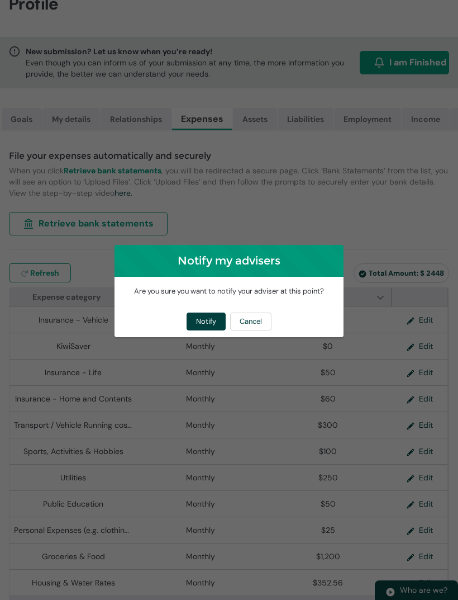
click at [250, 330] on button "Cancel" at bounding box center [250, 322] width 41 height 18
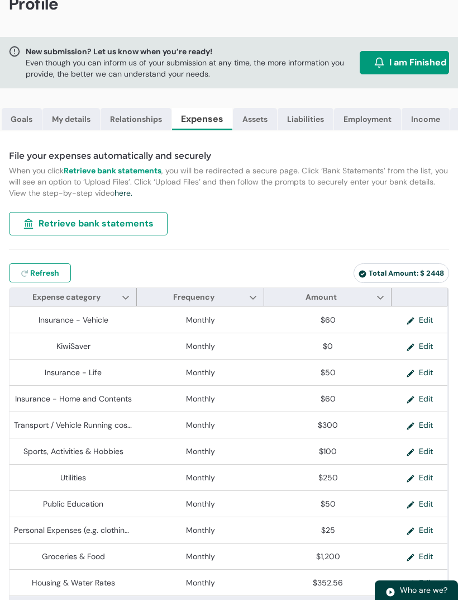
click at [122, 221] on span "Retrieve bank statements" at bounding box center [96, 223] width 115 height 13
click at [115, 229] on span "Retrieve bank statements" at bounding box center [96, 223] width 115 height 13
click at [124, 231] on button "Retrieve bank statements" at bounding box center [88, 223] width 159 height 23
click at [74, 219] on span "Retrieve bank statements" at bounding box center [96, 223] width 115 height 13
click at [71, 226] on span "Retrieve bank statements" at bounding box center [96, 223] width 115 height 13
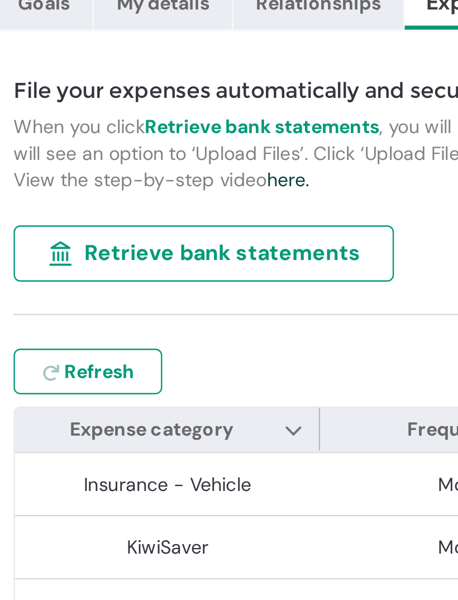
click at [89, 217] on span "Retrieve bank statements" at bounding box center [96, 223] width 115 height 13
click at [88, 217] on span "Retrieve bank statements" at bounding box center [96, 223] width 115 height 13
click at [90, 217] on span "Retrieve bank statements" at bounding box center [96, 223] width 115 height 13
click at [95, 217] on span "Retrieve bank statements" at bounding box center [96, 223] width 115 height 13
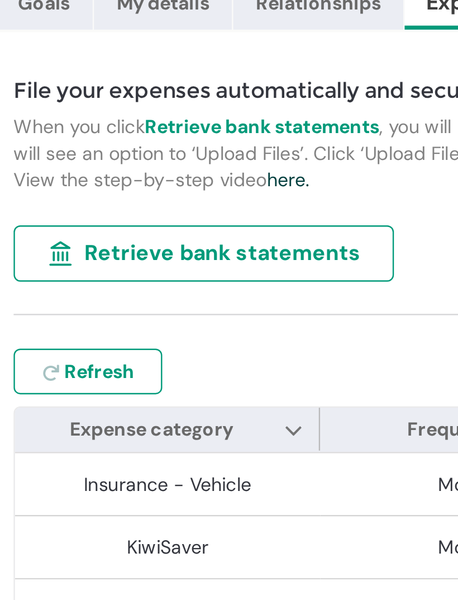
click at [105, 217] on span "Retrieve bank statements" at bounding box center [96, 223] width 115 height 13
click at [116, 217] on span "Retrieve bank statements" at bounding box center [96, 223] width 115 height 13
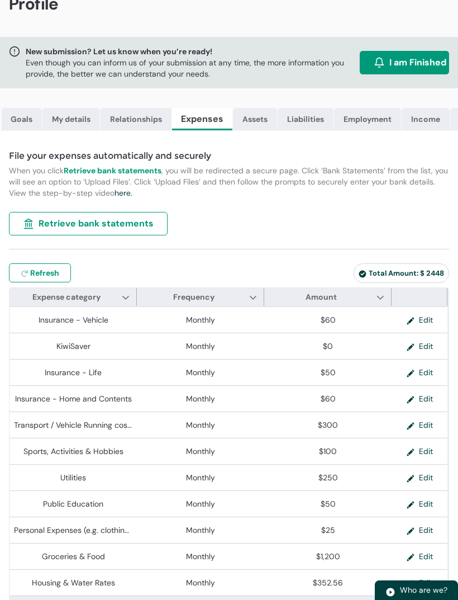
click at [133, 228] on span "Retrieve bank statements" at bounding box center [96, 223] width 115 height 13
click at [133, 221] on span "Retrieve bank statements" at bounding box center [96, 223] width 115 height 13
click at [129, 223] on span "Retrieve bank statements" at bounding box center [96, 223] width 115 height 13
click at [126, 229] on span "Retrieve bank statements" at bounding box center [96, 223] width 115 height 13
click at [135, 225] on span "Retrieve bank statements" at bounding box center [96, 223] width 115 height 13
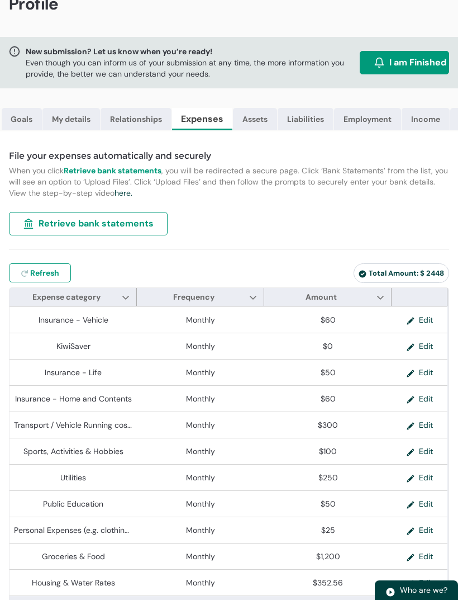
click at [100, 168] on strong "Retrieve bank statements" at bounding box center [113, 171] width 98 height 10
click at [107, 168] on strong "Retrieve bank statements" at bounding box center [113, 171] width 98 height 10
click at [110, 169] on strong "Retrieve bank statements" at bounding box center [113, 171] width 98 height 10
click at [105, 168] on strong "Retrieve bank statements" at bounding box center [113, 171] width 98 height 10
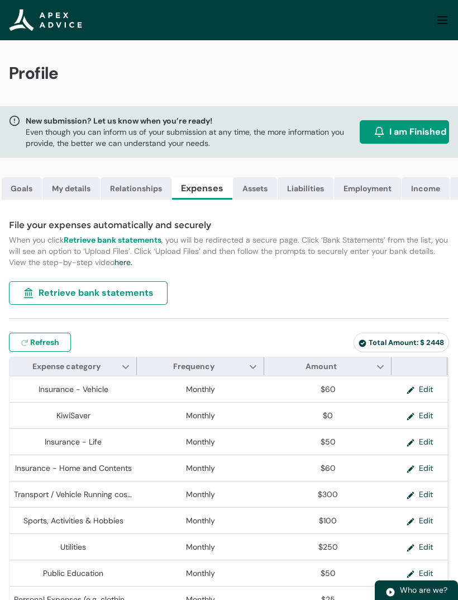
click at [412, 134] on span "I am Finished" at bounding box center [418, 131] width 57 height 13
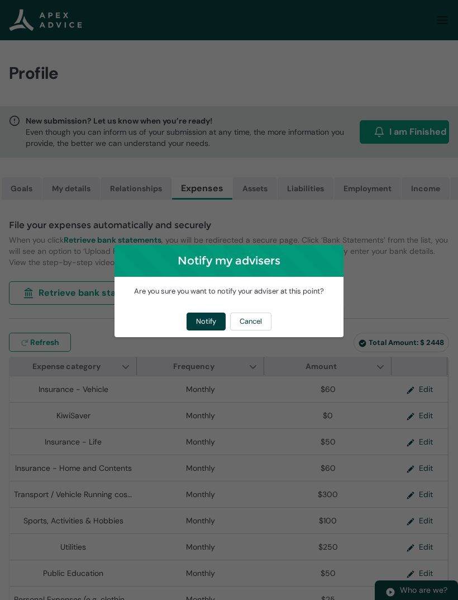
click at [206, 320] on button "Notify" at bounding box center [206, 322] width 39 height 18
